Goal: Check status: Check status

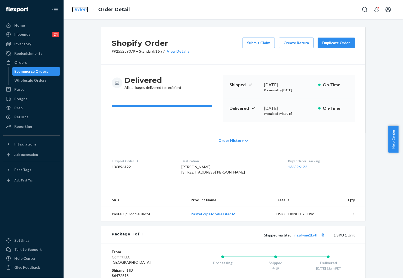
click at [87, 12] on link "Orders" at bounding box center [80, 10] width 16 height 6
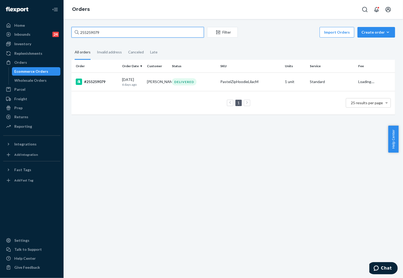
click at [124, 31] on input "255259079" at bounding box center [137, 32] width 132 height 11
paste input "198115"
type input "255198115"
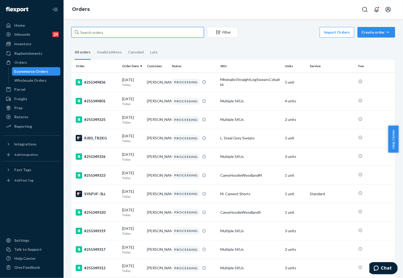
paste input "255198115"
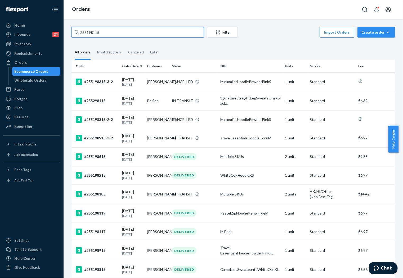
type input "255198115"
